Goal: Check status: Check status

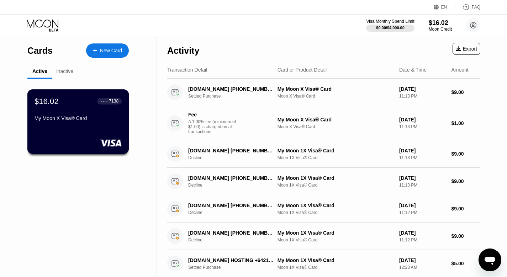
click at [89, 117] on div "My Moon X Visa® Card" at bounding box center [78, 118] width 87 height 6
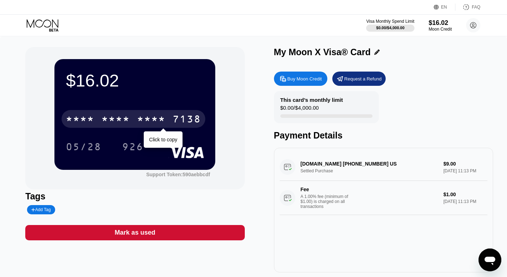
click at [179, 113] on div "* * * * * * * * * * * * 7138" at bounding box center [134, 119] width 144 height 18
click at [156, 120] on div "2356" at bounding box center [151, 119] width 28 height 11
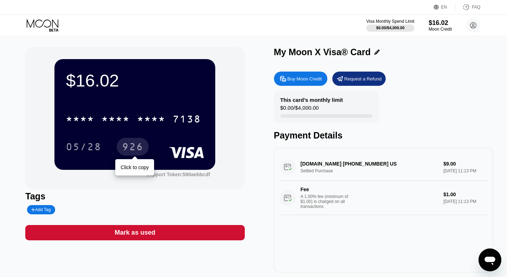
click at [133, 148] on div "926" at bounding box center [132, 147] width 21 height 11
